Goal: Information Seeking & Learning: Learn about a topic

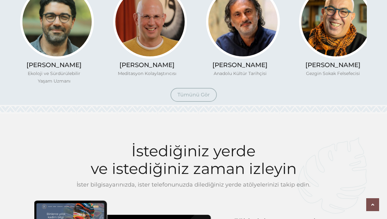
scroll to position [649, 0]
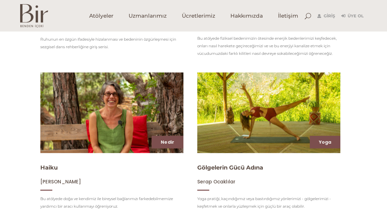
scroll to position [151, 0]
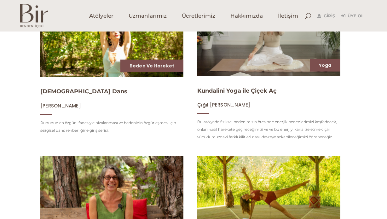
scroll to position [53, 0]
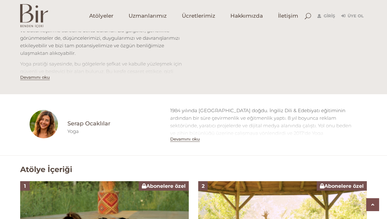
scroll to position [256, 0]
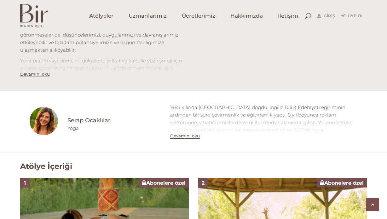
click at [185, 136] on button "Devamını oku" at bounding box center [185, 135] width 30 height 5
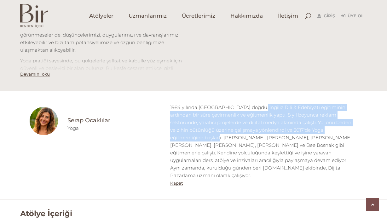
drag, startPoint x: 243, startPoint y: 108, endPoint x: 329, endPoint y: 131, distance: 88.9
click at [329, 131] on div "1984 yılında İstanbul'da doğdu. İngiliz Dili & Edebiyatı eğitiminin ardından bi…" at bounding box center [263, 142] width 187 height 76
copy div "İngiliz Dili & Edebiyatı eğitiminin ardından bir süre çevirmenlik ve eğitmenlik…"
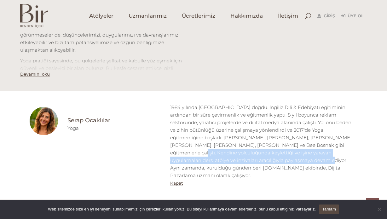
drag, startPoint x: 257, startPoint y: 145, endPoint x: 185, endPoint y: 161, distance: 73.1
click at [185, 161] on div "1984 yılında İstanbul'da doğdu. İngiliz Dili & Edebiyatı eğitiminin ardından bi…" at bounding box center [263, 142] width 187 height 76
copy div "Kendine yolculuğunda keşfettiği ve işine yarayan uygulamaları ders, atölye ve i…"
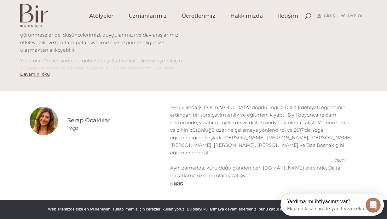
scroll to position [0, 0]
